Goal: Task Accomplishment & Management: Manage account settings

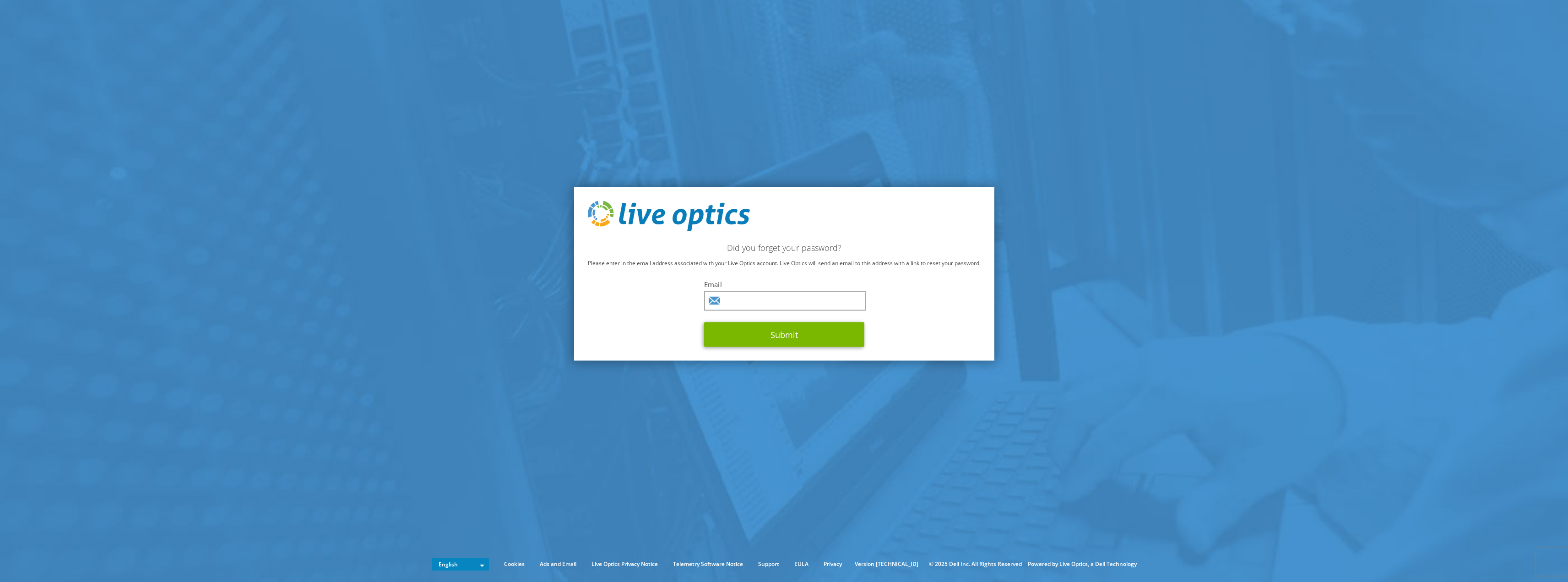
type input "[PERSON_NAME][EMAIL_ADDRESS][DOMAIN_NAME]"
click at [786, 336] on button "Submit" at bounding box center [784, 334] width 160 height 25
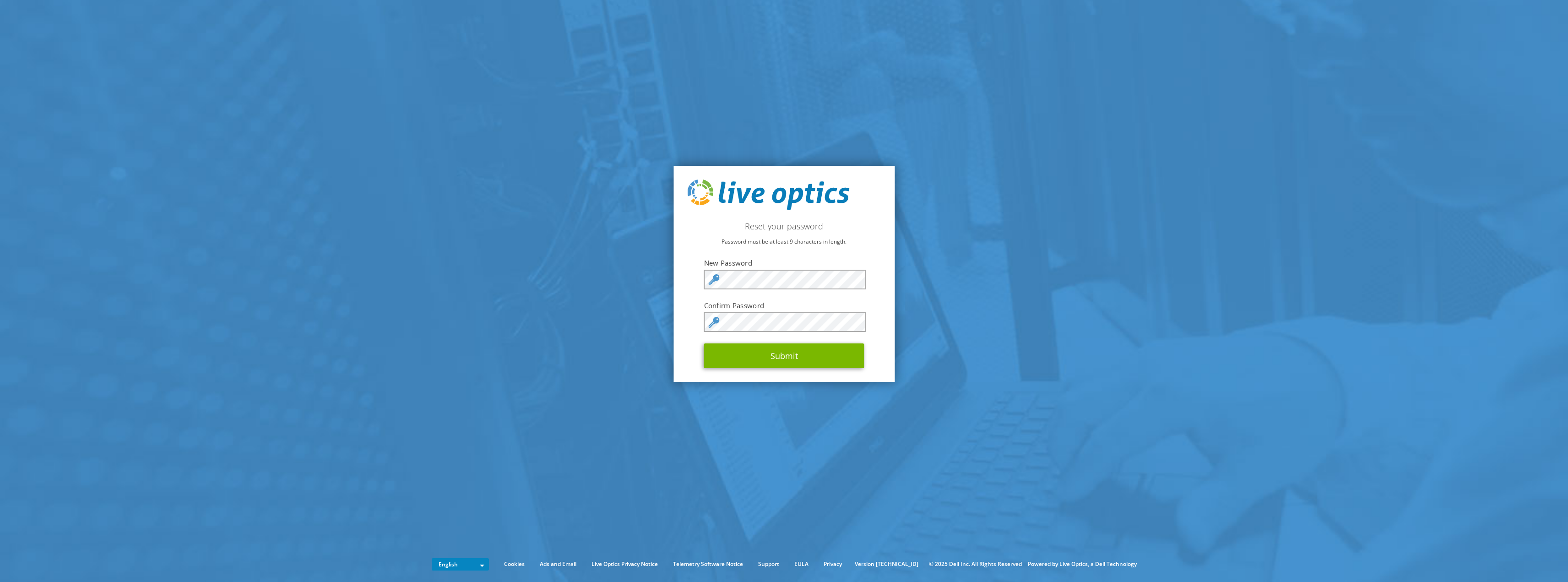
click at [704, 289] on div at bounding box center [704, 289] width 0 height 0
click at [918, 272] on section "Reset your password Password must be at least 9 characters in length. New Passw…" at bounding box center [784, 274] width 1568 height 548
click at [670, 363] on section "Reset your password Password must be at least 9 characters in length. New Passw…" at bounding box center [784, 274] width 1568 height 548
click at [735, 356] on button "Submit" at bounding box center [784, 356] width 160 height 25
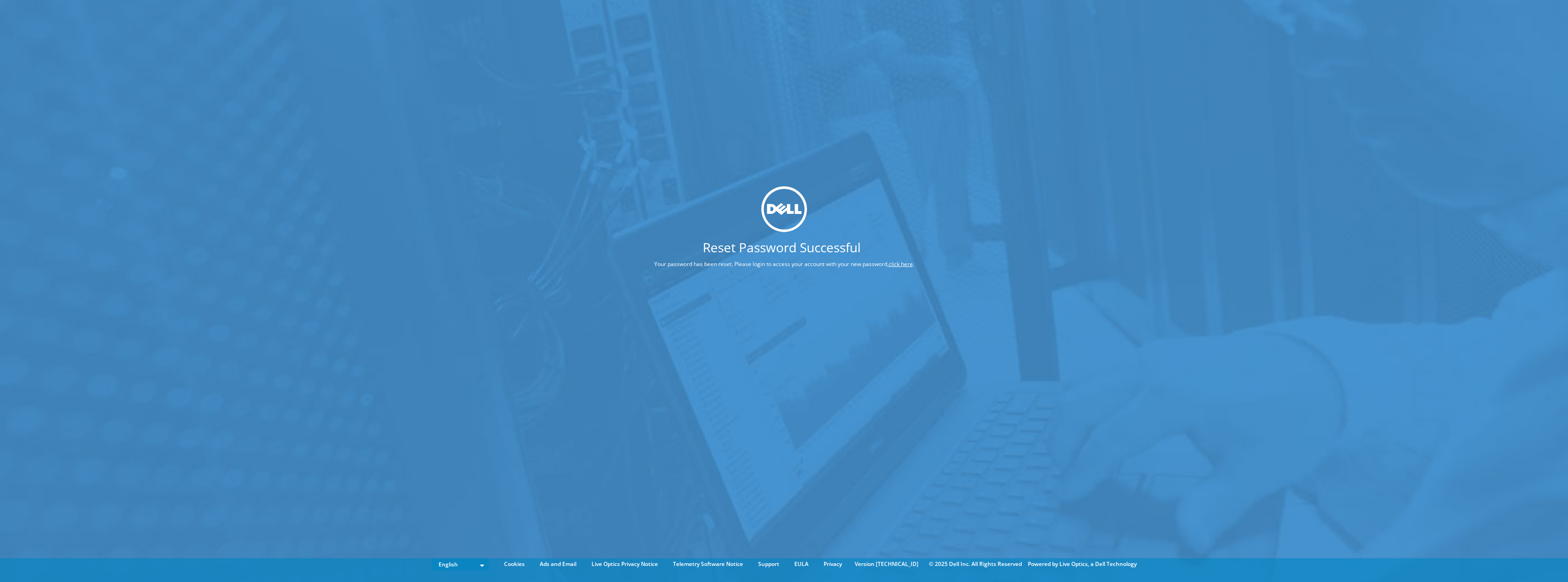
click at [588, 262] on div "Reset Password Successful Your password has been reset. Please login to access …" at bounding box center [784, 277] width 1568 height 554
click at [908, 265] on link "click here" at bounding box center [901, 264] width 25 height 8
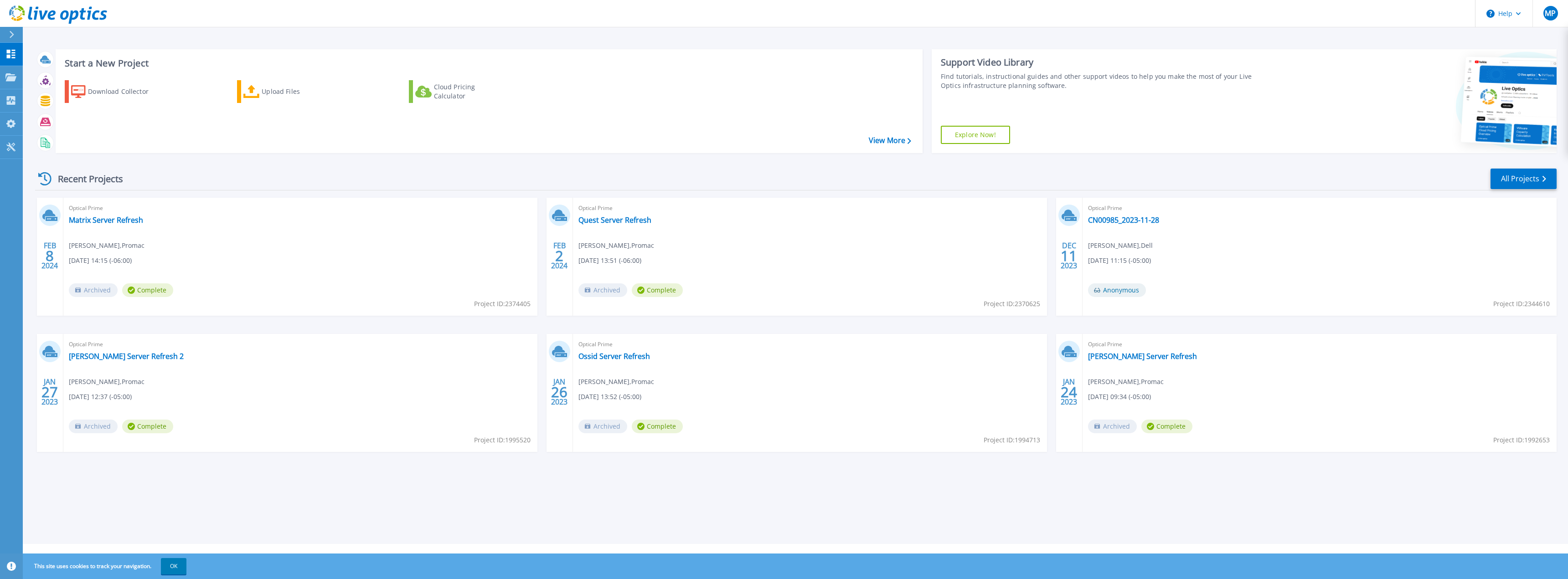
drag, startPoint x: 1552, startPoint y: 13, endPoint x: 1547, endPoint y: 28, distance: 15.8
click at [1552, 13] on span "MP" at bounding box center [1550, 13] width 11 height 8
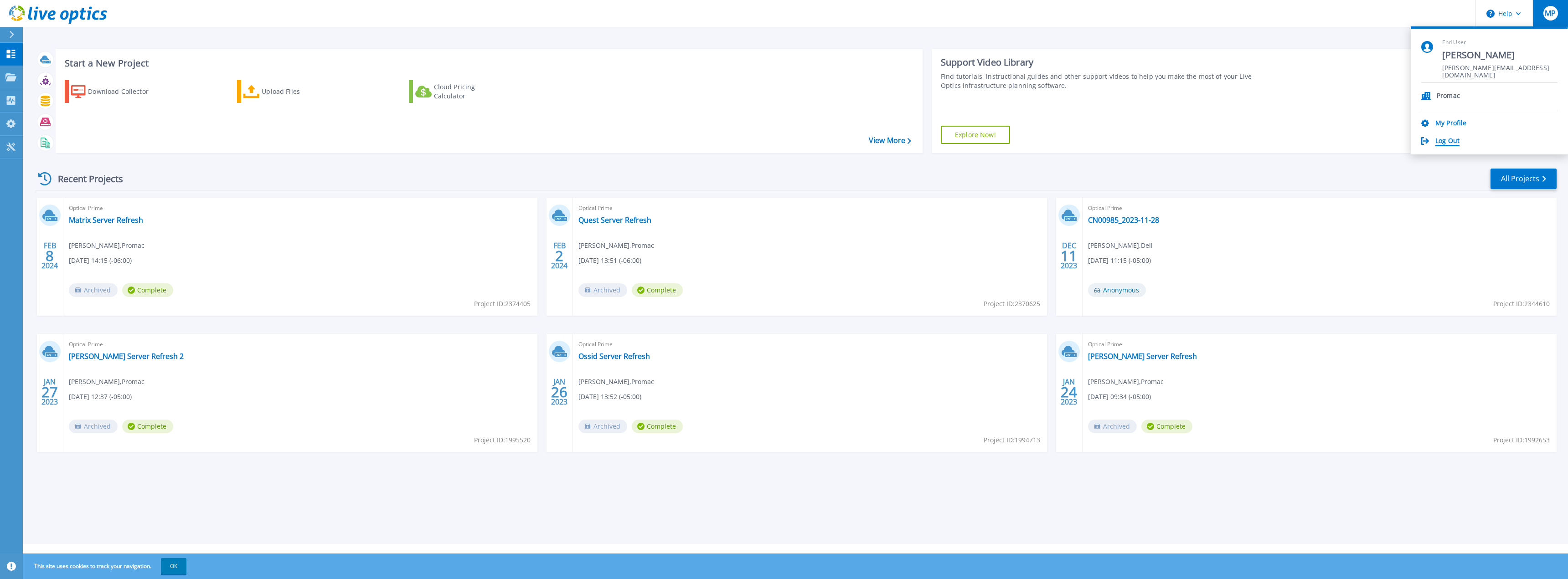
click at [1449, 145] on link "Log Out" at bounding box center [1447, 141] width 25 height 8
